Goal: Task Accomplishment & Management: Manage account settings

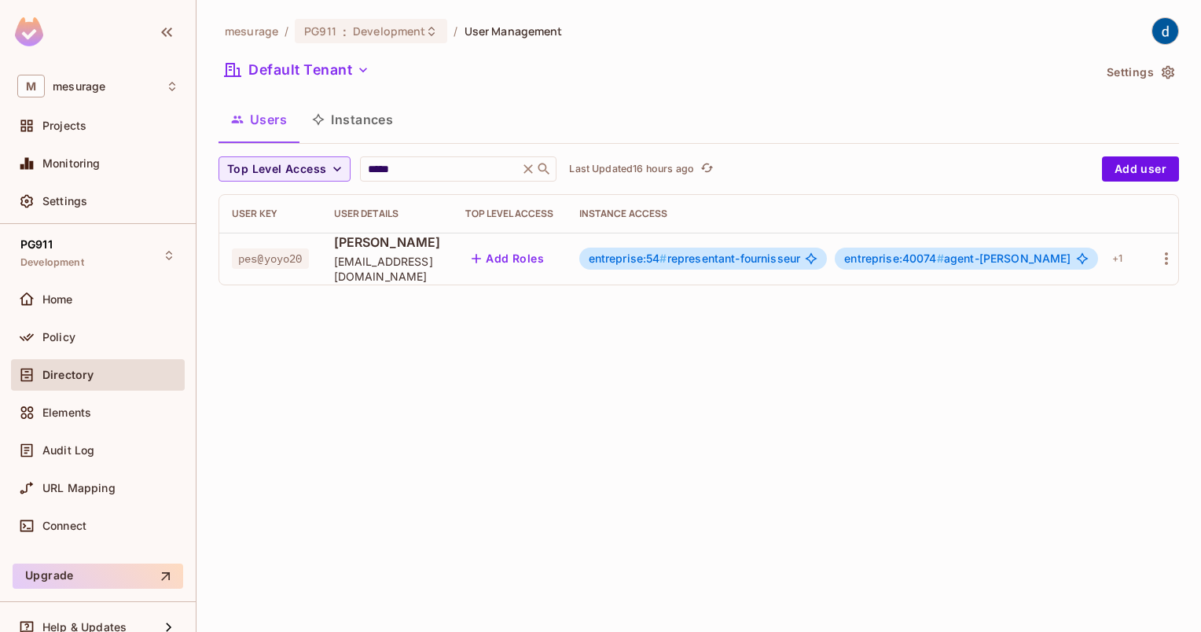
click at [639, 446] on div "mesurage / PG911 : Development / User Management Default Tenant Settings Users …" at bounding box center [698, 316] width 1004 height 632
click at [1164, 255] on icon "button" at bounding box center [1165, 258] width 3 height 13
click at [1081, 292] on span "Edit" at bounding box center [1069, 294] width 31 height 25
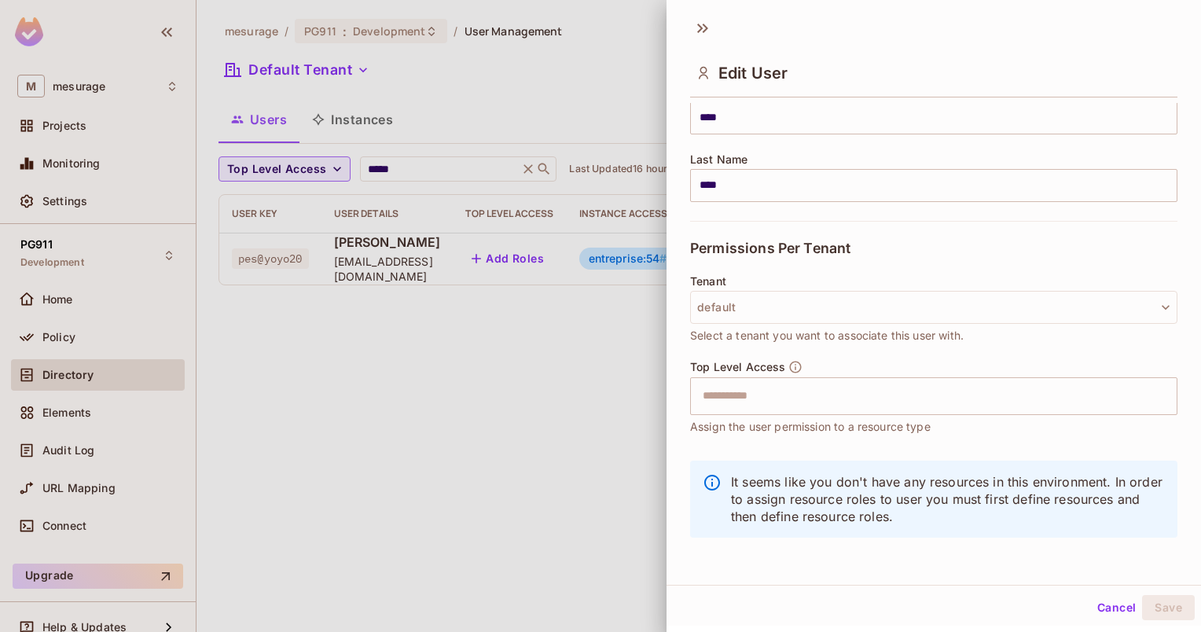
scroll to position [2, 0]
click at [747, 394] on input "text" at bounding box center [919, 394] width 453 height 31
click at [981, 249] on div "Permissions Per Tenant" at bounding box center [933, 247] width 487 height 54
